Goal: Find specific page/section: Find specific page/section

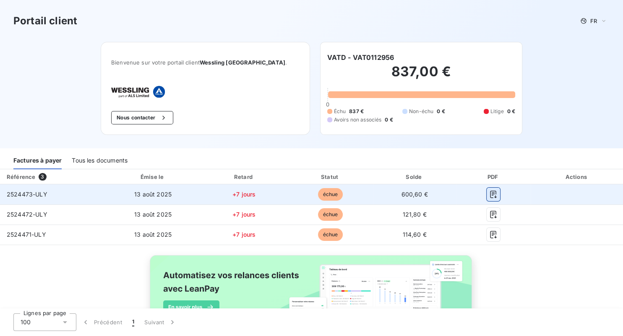
click at [492, 196] on icon "button" at bounding box center [493, 194] width 8 height 8
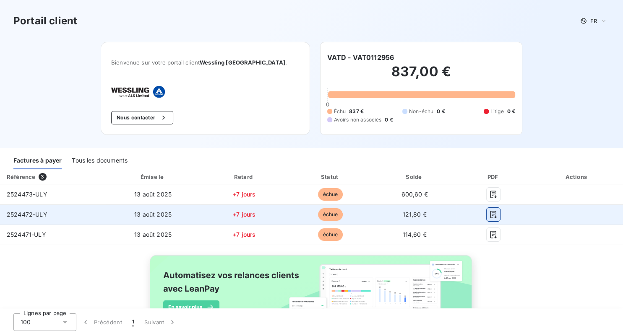
click at [495, 214] on icon "button" at bounding box center [493, 215] width 8 height 8
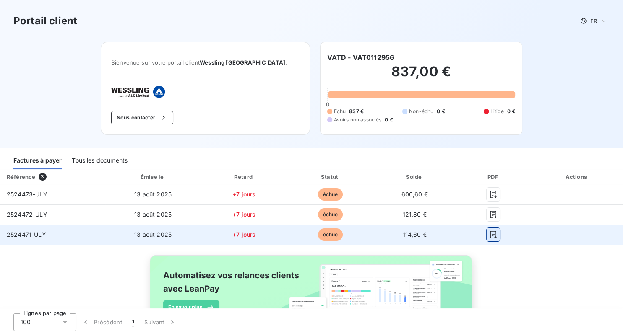
click at [494, 236] on icon "button" at bounding box center [493, 235] width 8 height 8
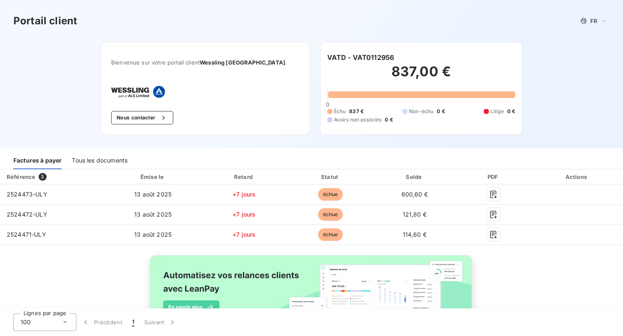
click at [73, 87] on div "Portail client FR Bienvenue sur votre portail client Wessling [GEOGRAPHIC_DATA]…" at bounding box center [311, 74] width 623 height 148
click at [99, 160] on div "Tous les documents" at bounding box center [100, 161] width 56 height 18
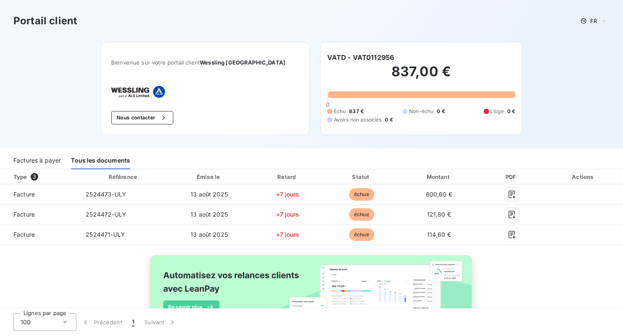
click at [98, 104] on div "Portail client FR Bienvenue sur votre portail client Wessling [GEOGRAPHIC_DATA]…" at bounding box center [311, 74] width 623 height 148
click at [80, 110] on div "Portail client FR Bienvenue sur votre portail client Wessling [GEOGRAPHIC_DATA]…" at bounding box center [311, 74] width 623 height 148
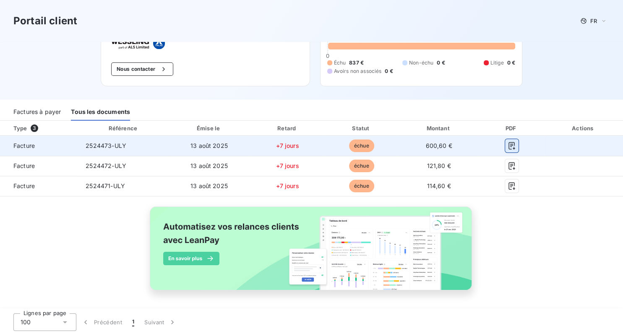
click at [511, 145] on icon "button" at bounding box center [511, 146] width 6 height 8
click at [513, 144] on icon "button" at bounding box center [512, 146] width 8 height 8
